Goal: Transaction & Acquisition: Subscribe to service/newsletter

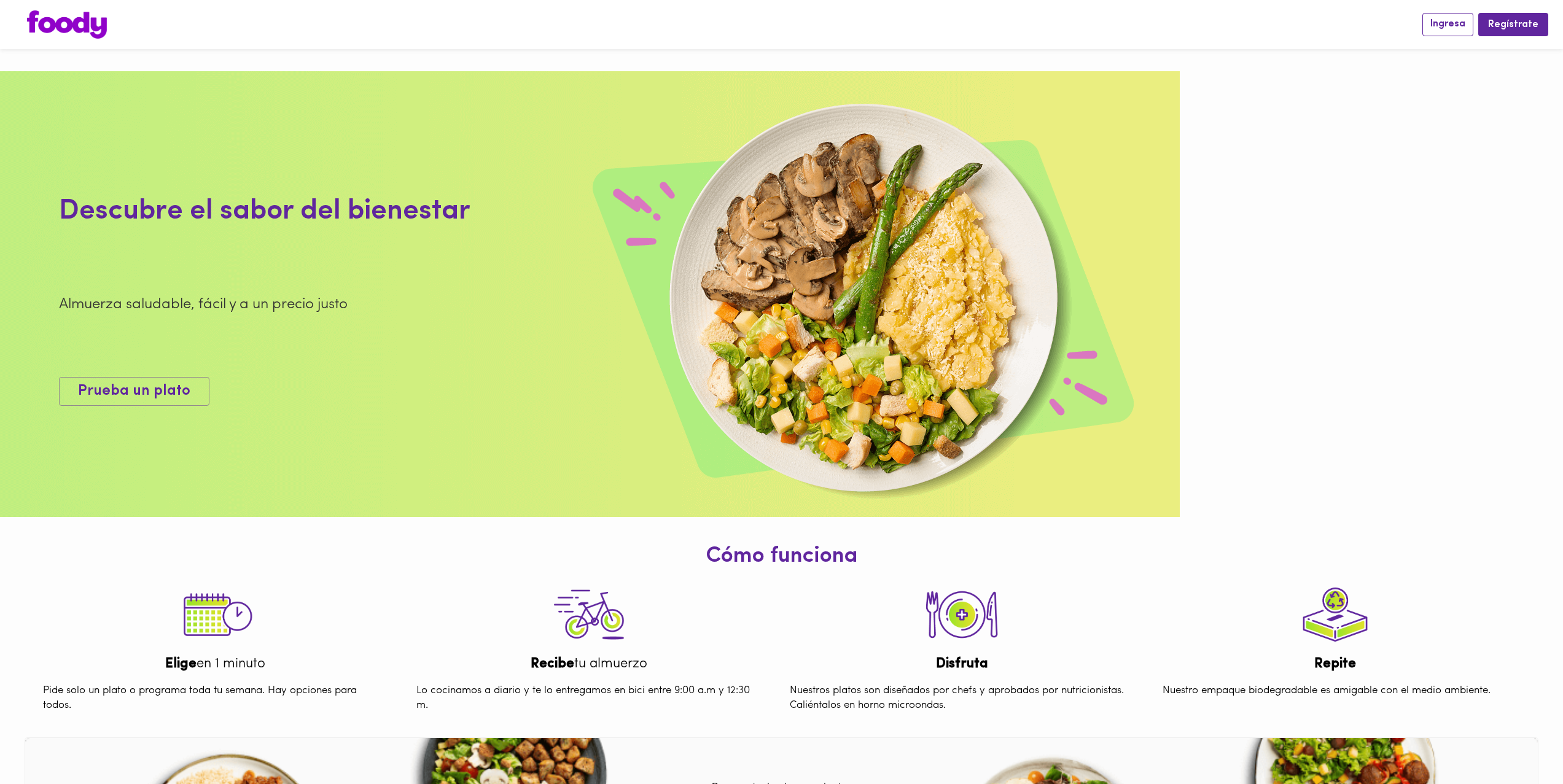
click at [1462, 22] on span "Ingresa" at bounding box center [1448, 24] width 35 height 12
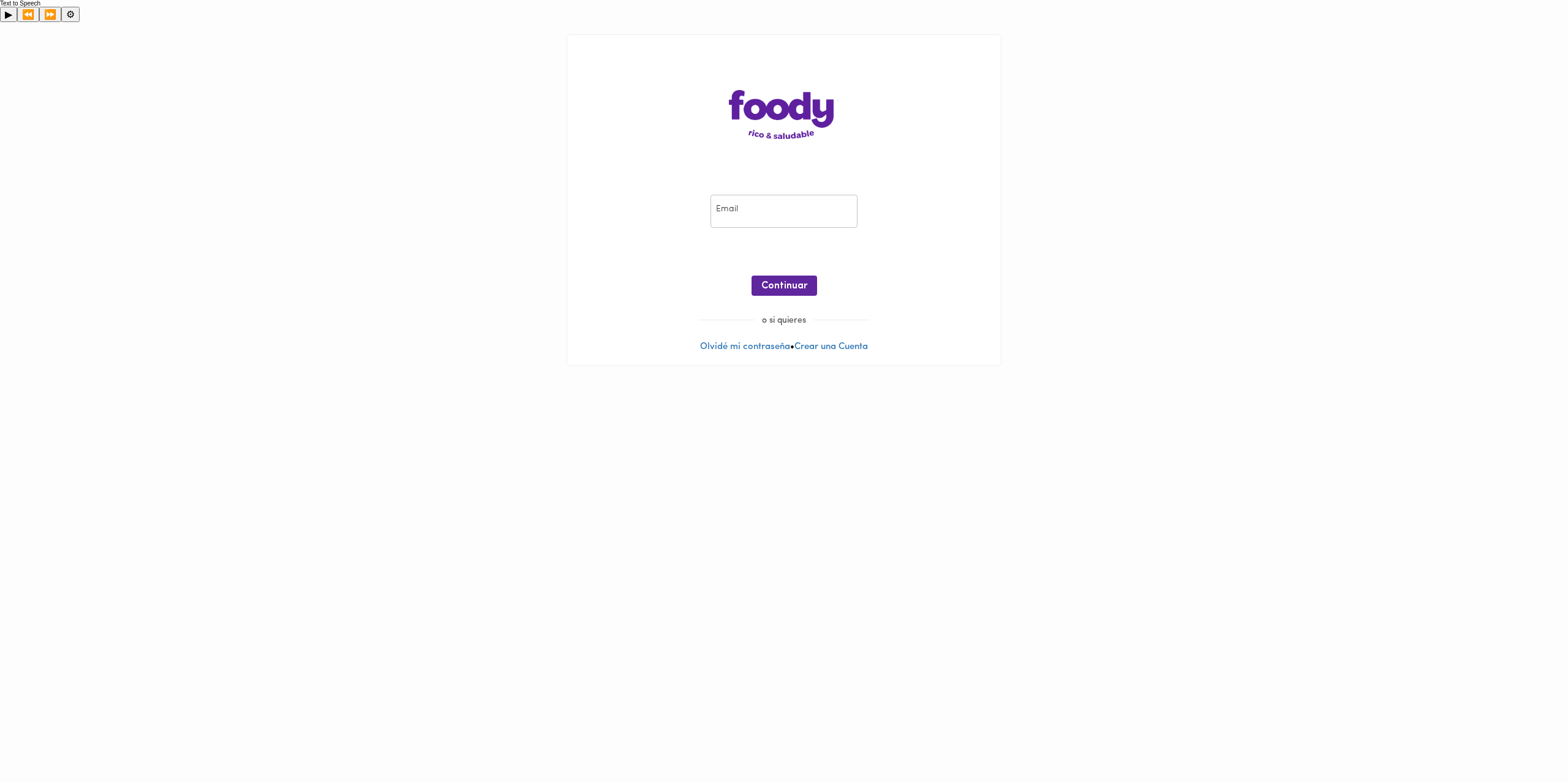
click at [742, 195] on input "email" at bounding box center [784, 211] width 147 height 34
type input "[EMAIL_ADDRESS][DOMAIN_NAME]"
click at [793, 281] on span "Continuar" at bounding box center [784, 286] width 46 height 12
click at [812, 276] on button "Ingresar" at bounding box center [784, 286] width 58 height 20
click at [805, 276] on button "Ingresar" at bounding box center [784, 286] width 58 height 20
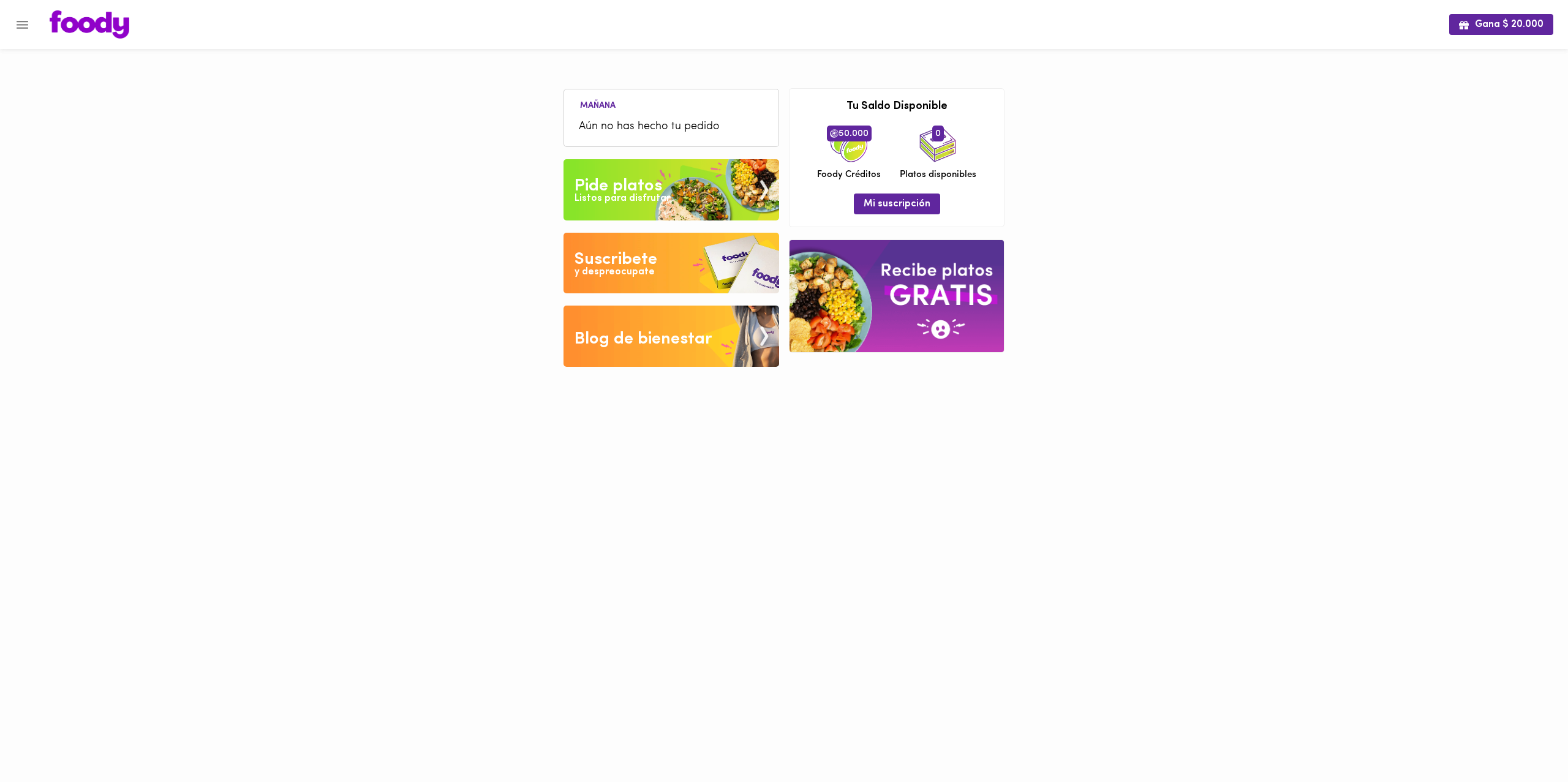
click at [84, 27] on img at bounding box center [90, 25] width 80 height 28
click at [17, 27] on icon "Menu" at bounding box center [22, 25] width 12 height 8
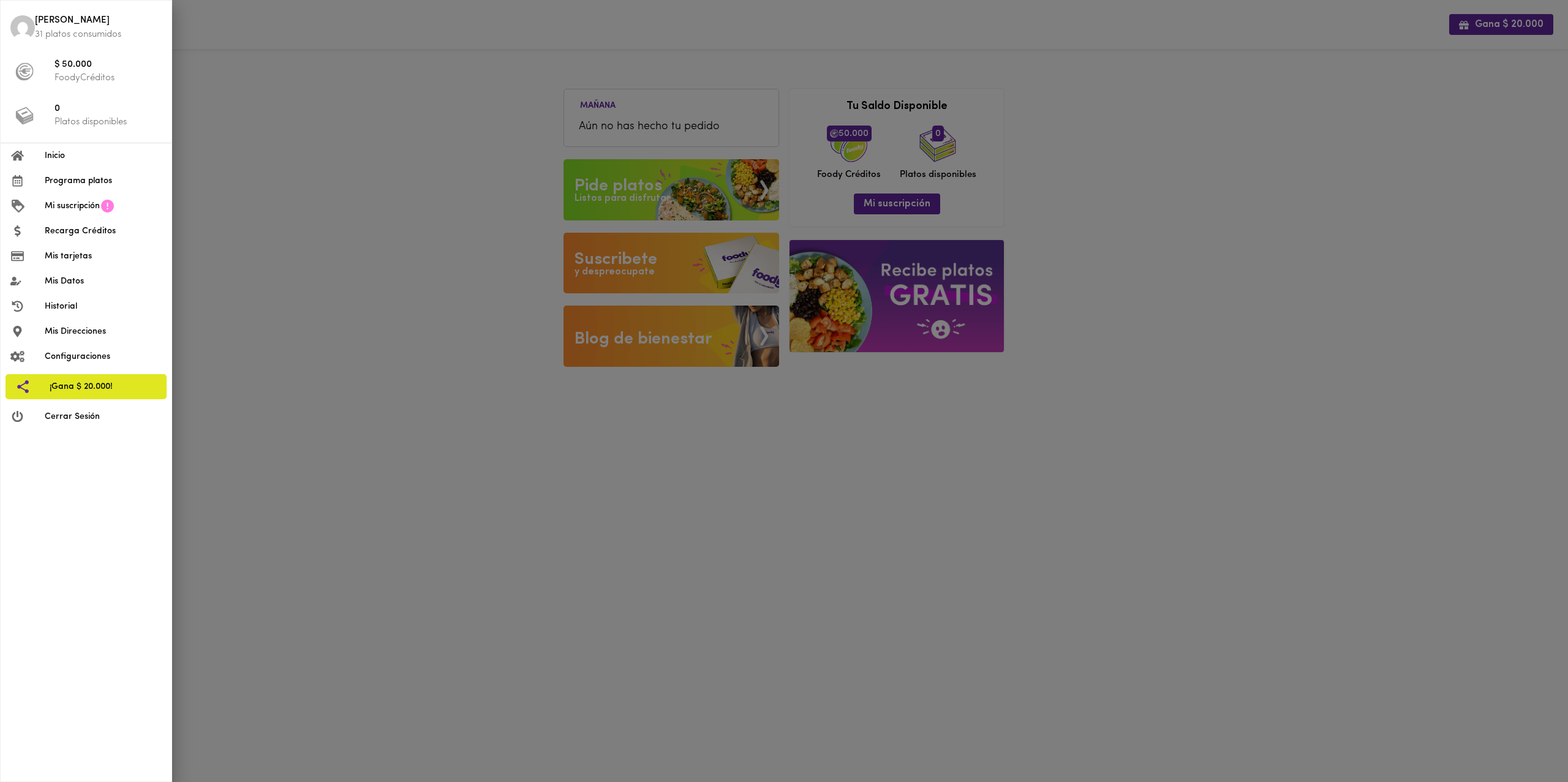
click at [92, 154] on span "Inicio" at bounding box center [103, 155] width 117 height 13
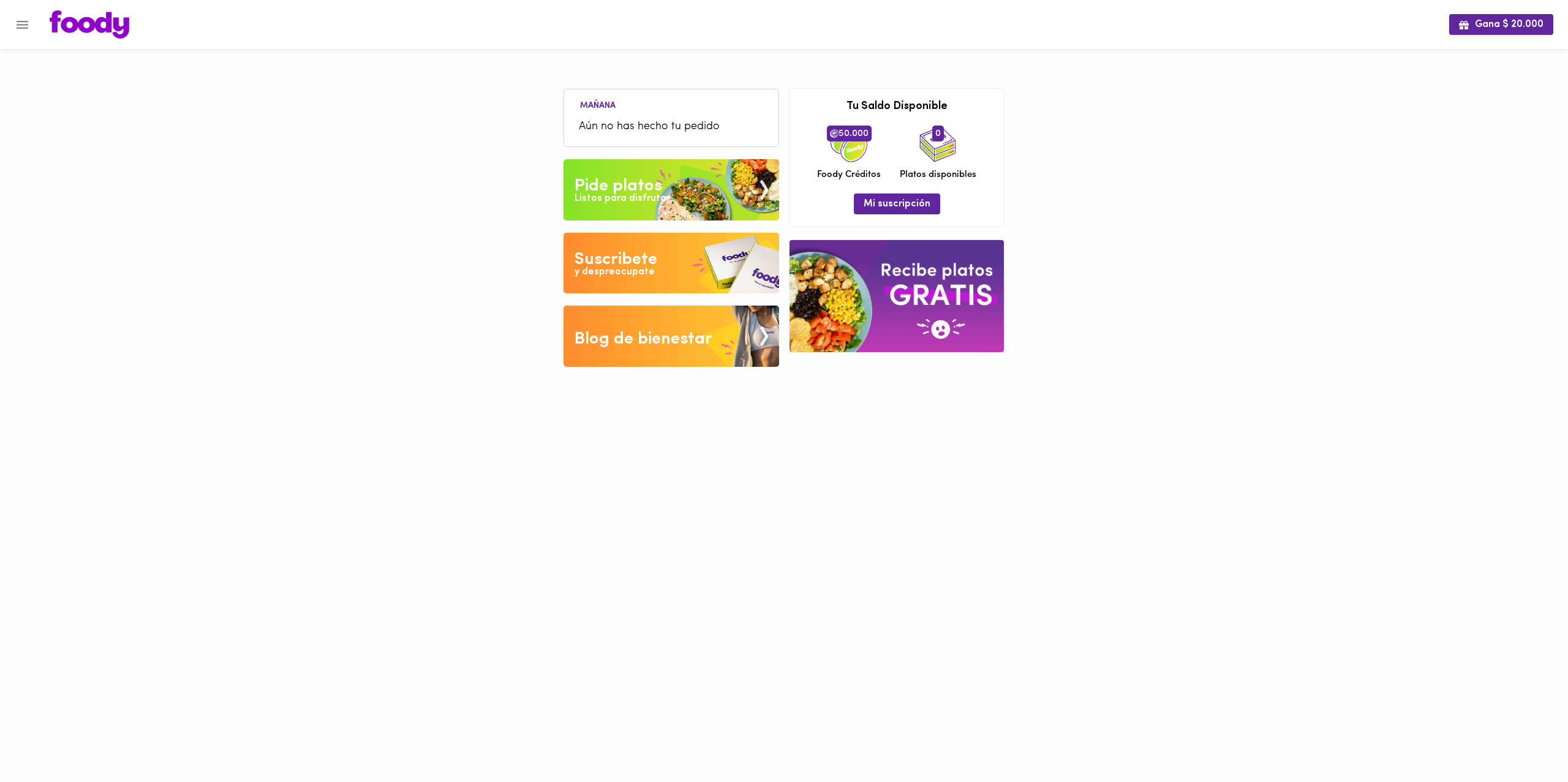
click at [629, 232] on img at bounding box center [672, 263] width 216 height 61
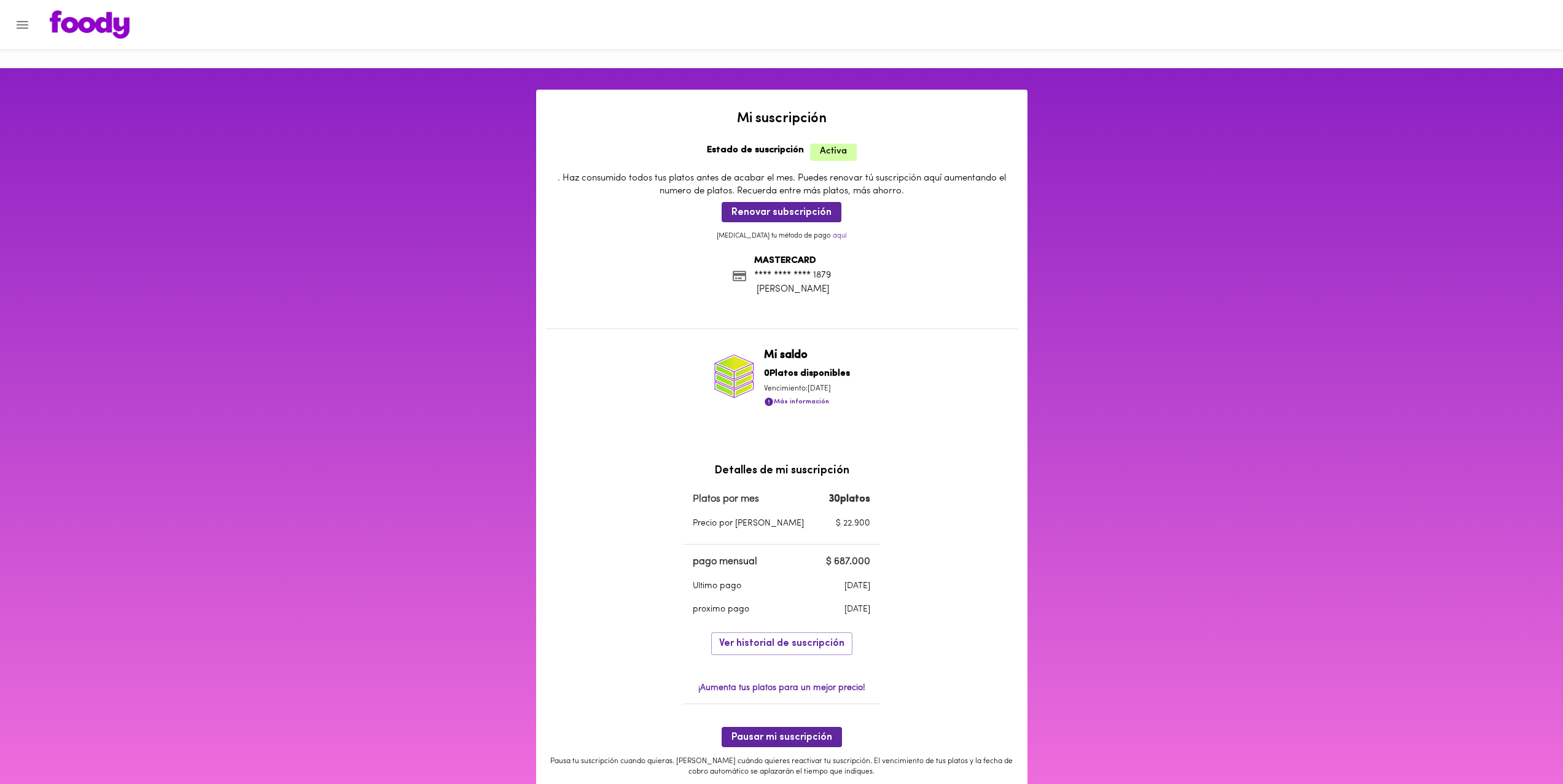
scroll to position [107, 0]
